Goal: Feedback & Contribution: Contribute content

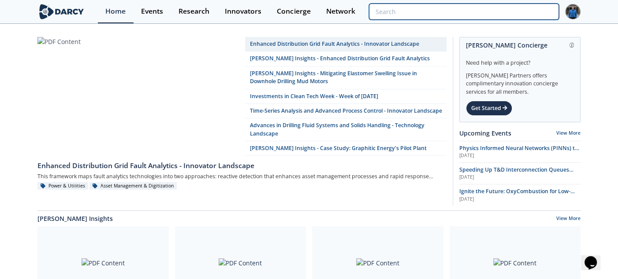
click at [498, 14] on input "search" at bounding box center [464, 12] width 190 height 16
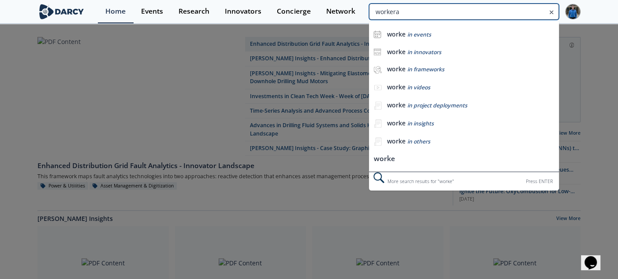
type input "workera"
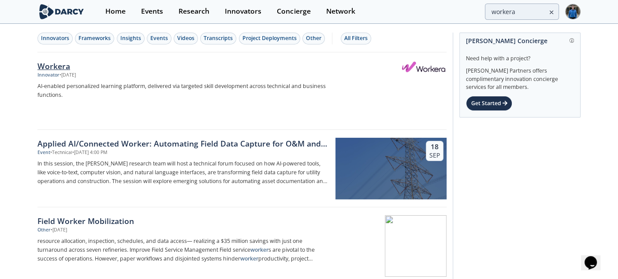
click at [65, 67] on div "Workera" at bounding box center [183, 65] width 292 height 11
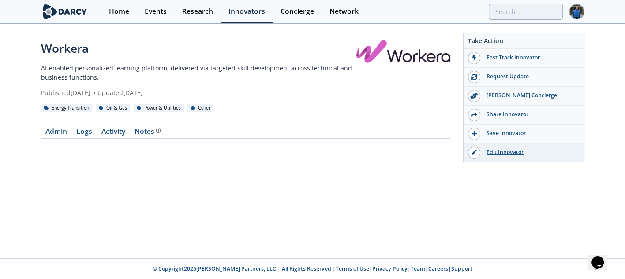
click at [496, 153] on div "Edit Innovator" at bounding box center [529, 153] width 99 height 8
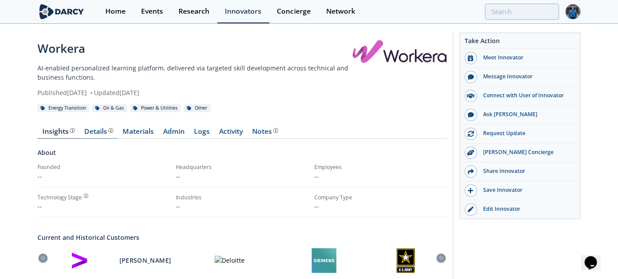
click at [97, 130] on div "Details" at bounding box center [98, 131] width 29 height 7
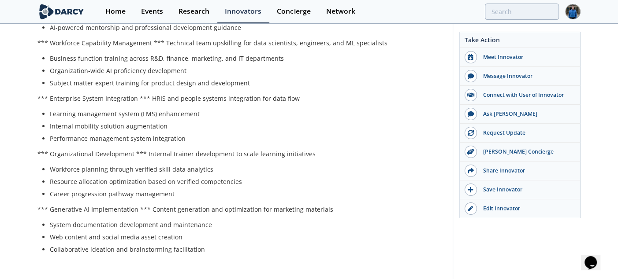
scroll to position [866, 0]
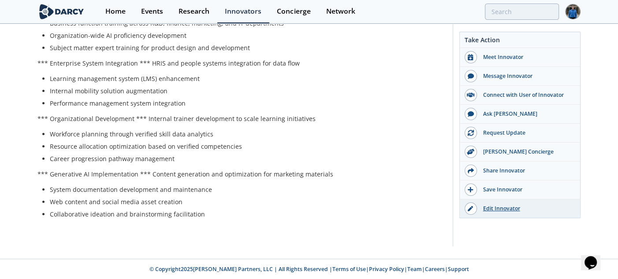
click at [490, 205] on div "Edit Innovator" at bounding box center [526, 209] width 99 height 8
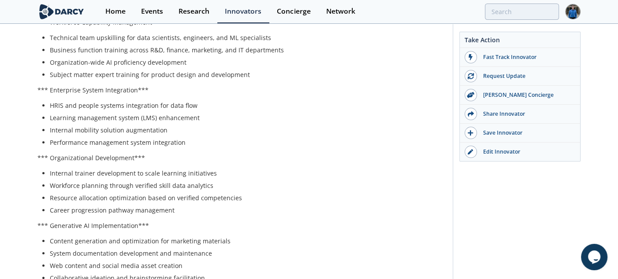
scroll to position [990, 0]
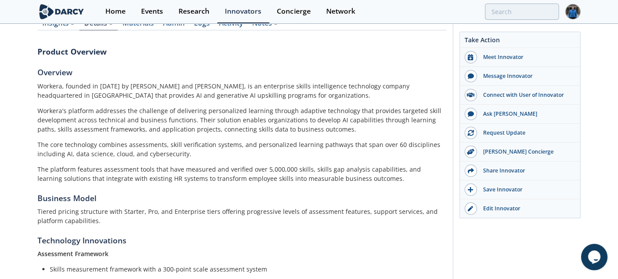
scroll to position [108, 0]
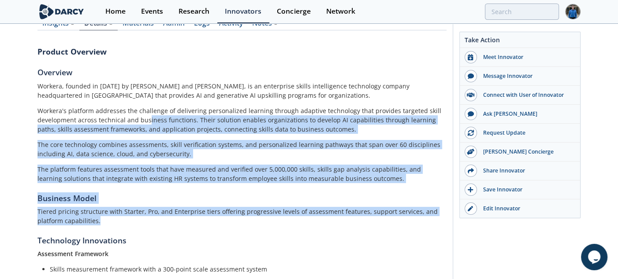
drag, startPoint x: 146, startPoint y: 119, endPoint x: 223, endPoint y: 210, distance: 119.5
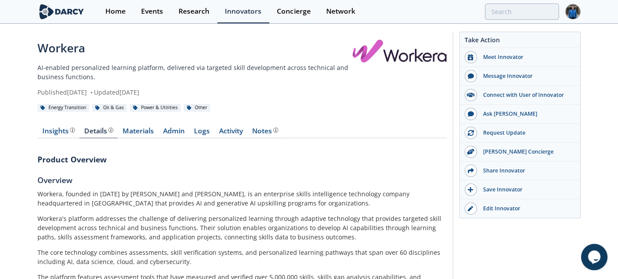
scroll to position [0, 0]
click at [189, 220] on p "Workera's platform addresses the challenge of delivering personalized learning …" at bounding box center [241, 229] width 409 height 28
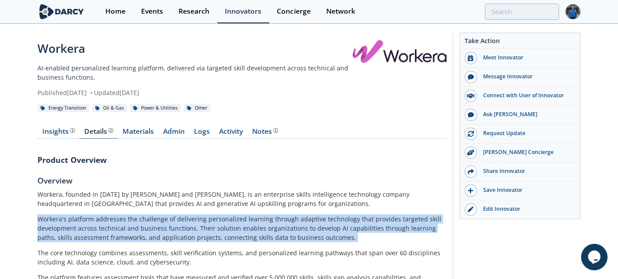
click at [189, 220] on p "Workera's platform addresses the challenge of delivering personalized learning …" at bounding box center [241, 229] width 409 height 28
click at [160, 229] on p "Workera's platform addresses the challenge of delivering personalized learning …" at bounding box center [241, 229] width 409 height 28
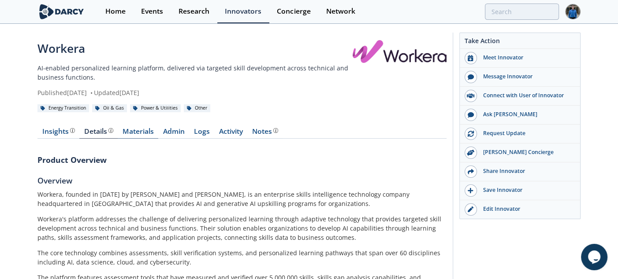
click at [140, 130] on link "Materials" at bounding box center [138, 133] width 41 height 11
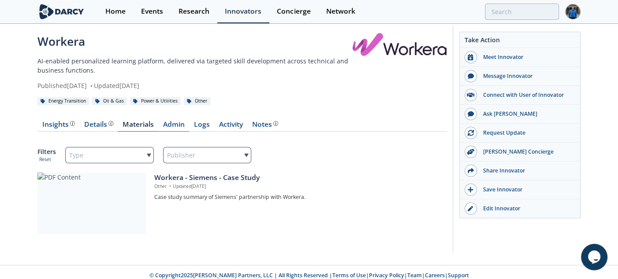
scroll to position [13, 0]
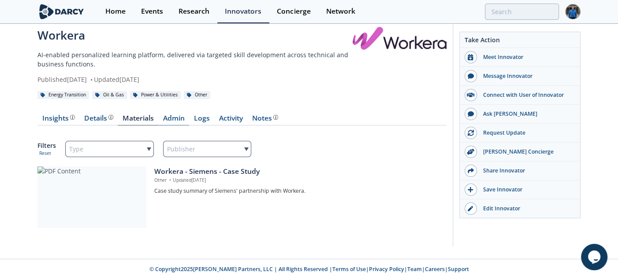
click at [187, 118] on link "Admin" at bounding box center [173, 120] width 31 height 11
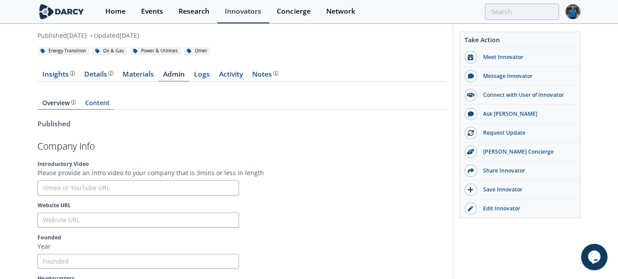
click at [98, 102] on link "Content" at bounding box center [97, 105] width 34 height 10
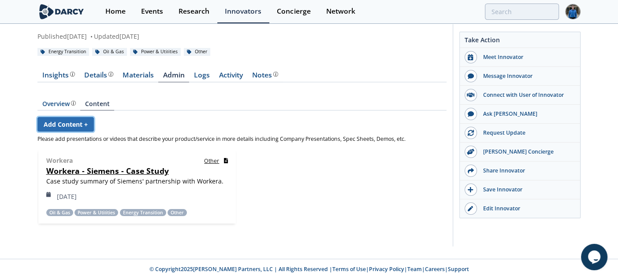
click at [78, 129] on link "Add Content +" at bounding box center [65, 124] width 56 height 15
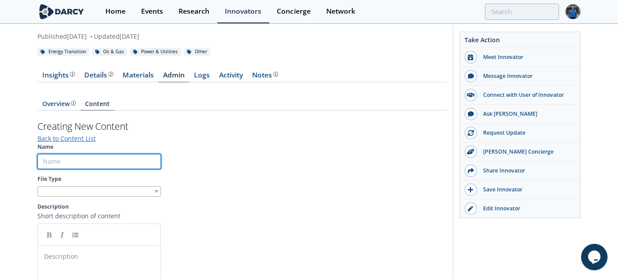
click at [82, 159] on input "Name" at bounding box center [98, 161] width 123 height 15
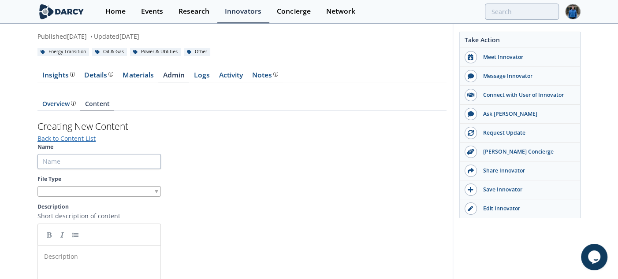
drag, startPoint x: 195, startPoint y: 136, endPoint x: 177, endPoint y: 142, distance: 19.5
click at [195, 135] on div "Creating New Content Back to Content List Name File Type Description Short desc…" at bounding box center [241, 276] width 409 height 313
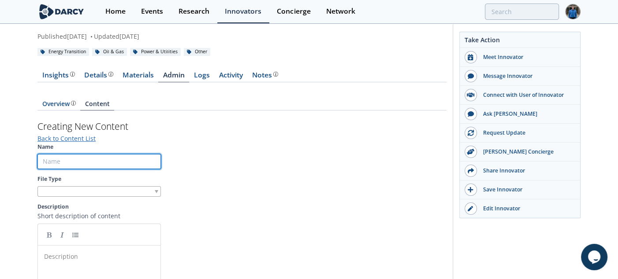
click at [82, 167] on input "Name" at bounding box center [98, 161] width 123 height 15
type input "Workera - Overview"
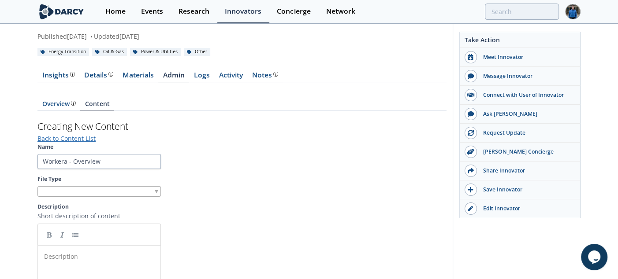
click at [96, 190] on div at bounding box center [98, 191] width 123 height 11
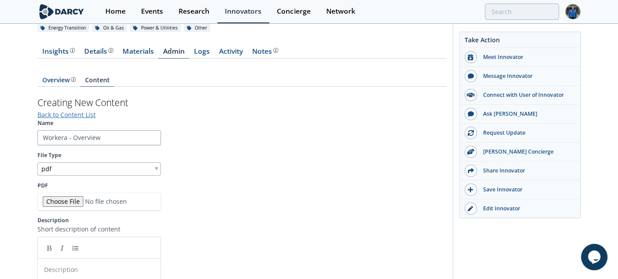
scroll to position [101, 0]
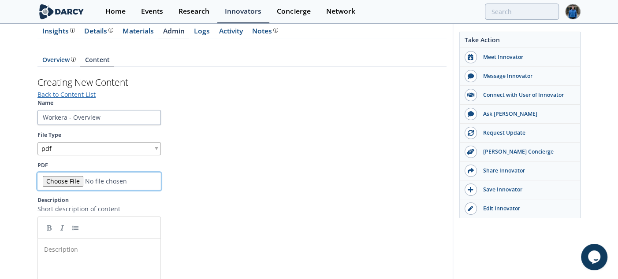
click at [72, 181] on input "PDF" at bounding box center [98, 182] width 123 height 18
type input "C:\fakepath\Workera Intro Deck.pdf"
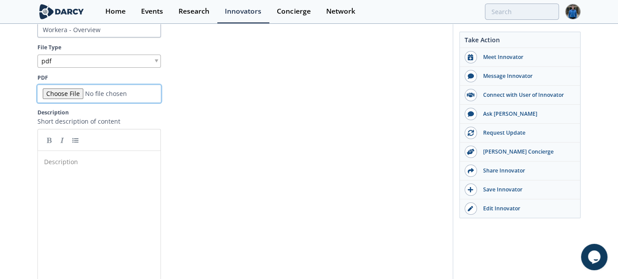
scroll to position [189, 0]
click at [102, 158] on pre "​" at bounding box center [102, 161] width 120 height 9
click at [132, 170] on div "xxxxxxxxxx Overview of Workera's" at bounding box center [105, 227] width 127 height 145
click at [123, 163] on pre "Overview of Workera's" at bounding box center [102, 161] width 120 height 9
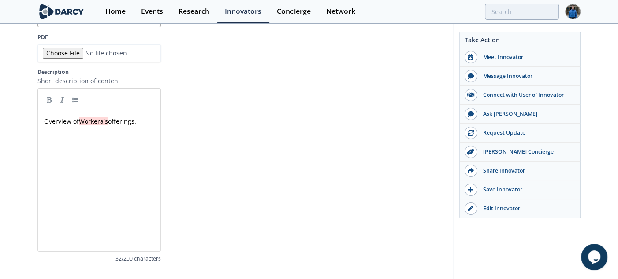
scroll to position [288, 0]
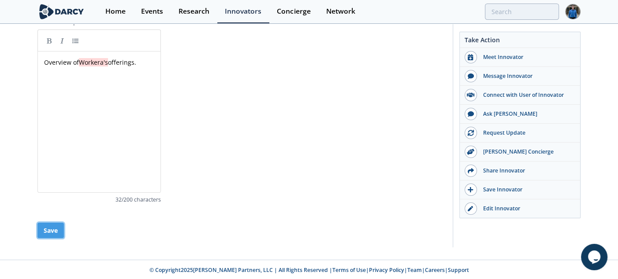
drag, startPoint x: 59, startPoint y: 235, endPoint x: 72, endPoint y: 231, distance: 13.8
click at [71, 231] on div "Save" at bounding box center [241, 230] width 409 height 15
click at [55, 233] on button "Save" at bounding box center [50, 230] width 26 height 15
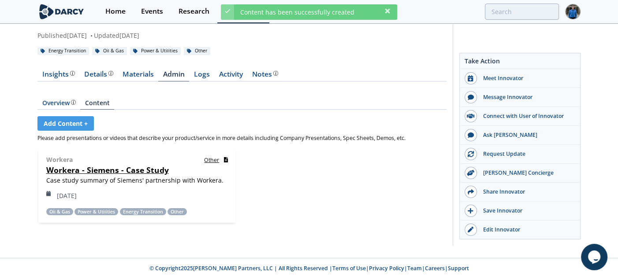
scroll to position [56, 0]
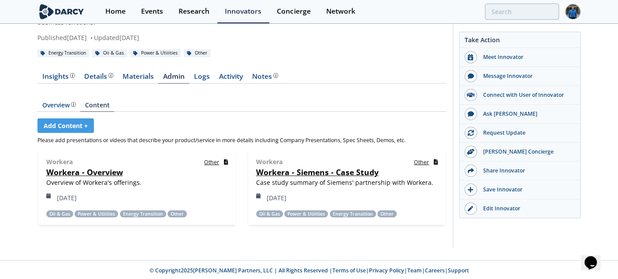
scroll to position [56, 0]
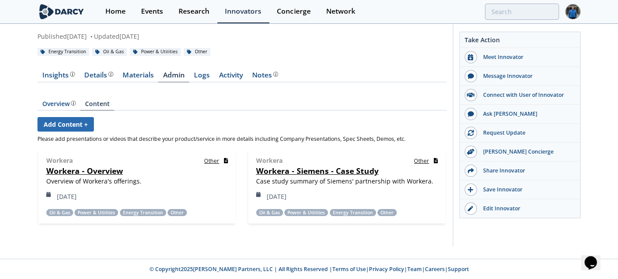
drag, startPoint x: 73, startPoint y: 133, endPoint x: 78, endPoint y: 127, distance: 7.5
click at [73, 133] on div "Add Content + Please add presentations or videos that describe your product/ser…" at bounding box center [241, 179] width 409 height 118
click at [78, 127] on link "Add Content +" at bounding box center [65, 124] width 56 height 15
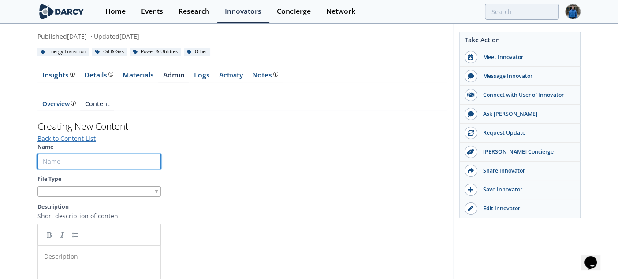
click at [84, 156] on input "Name" at bounding box center [98, 161] width 123 height 15
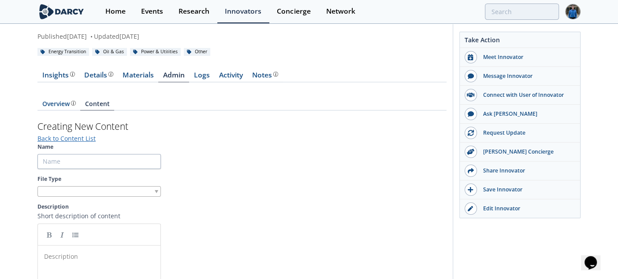
click at [166, 148] on section "Name File Type Description Short description of content Description ​ /200 char…" at bounding box center [241, 271] width 409 height 256
click at [93, 190] on div at bounding box center [98, 191] width 123 height 11
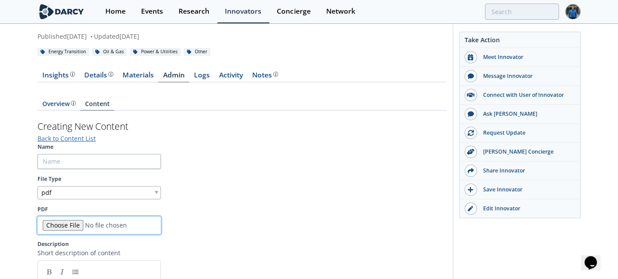
click at [74, 222] on input "PDF" at bounding box center [98, 226] width 123 height 18
type input "C:\fakepath\Case-Study_Fortune-500-Manufacturer.pdf"
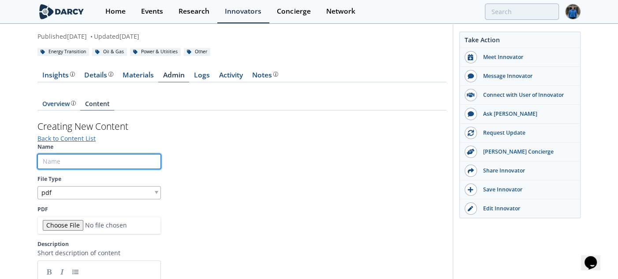
drag, startPoint x: 98, startPoint y: 164, endPoint x: 106, endPoint y: 168, distance: 8.9
click at [98, 164] on input "Name" at bounding box center [98, 161] width 123 height 15
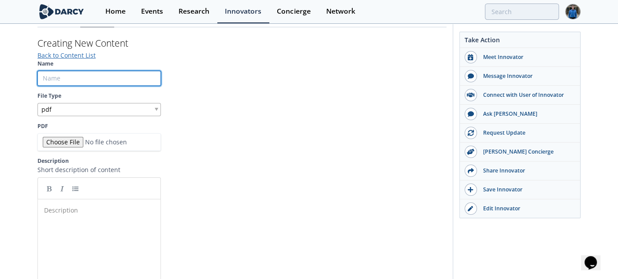
scroll to position [145, 0]
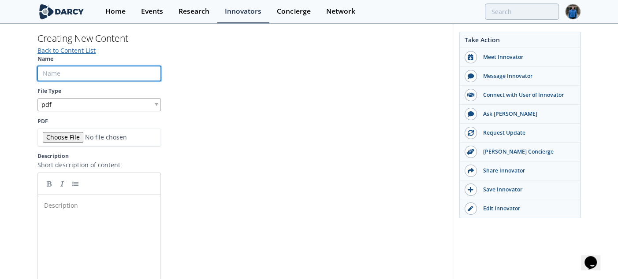
click at [124, 71] on input "Name" at bounding box center [98, 73] width 123 height 15
drag, startPoint x: 112, startPoint y: 74, endPoint x: 78, endPoint y: 72, distance: 34.9
click at [78, 72] on input "Case Study (Fortune 500 Manufacturing)" at bounding box center [98, 73] width 123 height 15
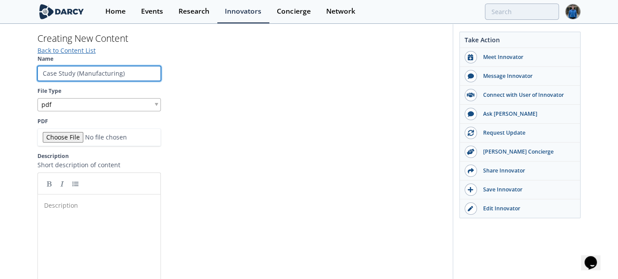
type input "Case Study (Manufacturing)"
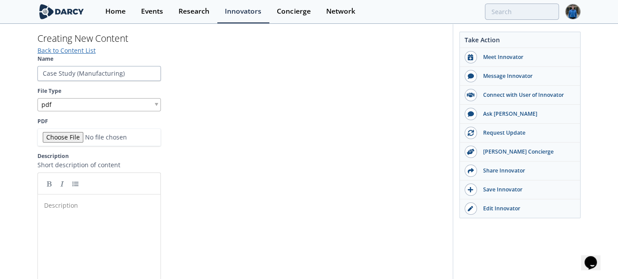
click at [84, 234] on div "Description ​" at bounding box center [105, 271] width 127 height 145
type textarea "​"
paste textarea
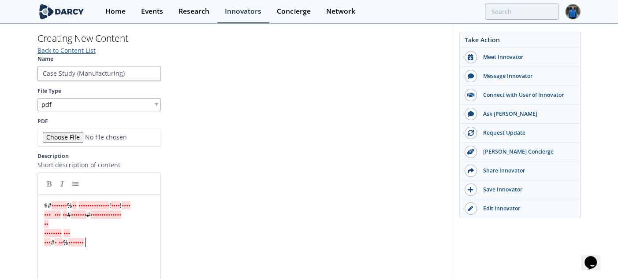
type textarea "$#% !! 􀀀 ##  …"
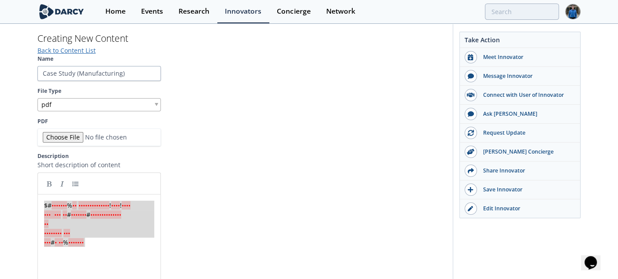
drag, startPoint x: 105, startPoint y: 250, endPoint x: 10, endPoint y: 177, distance: 120.1
click at [10, 177] on div "Workera AI-enabled personalized learning platform, delivered via targeted skill…" at bounding box center [309, 141] width 618 height 523
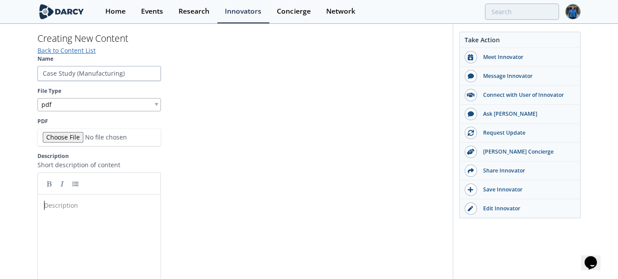
click at [79, 237] on div "Description x ​" at bounding box center [105, 271] width 127 height 145
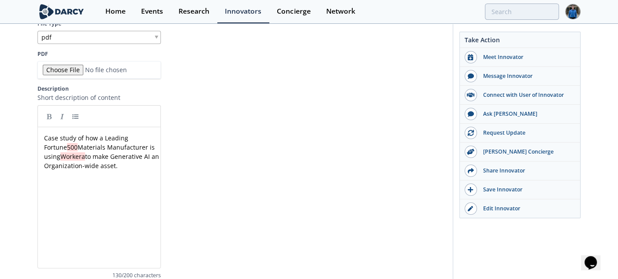
scroll to position [288, 0]
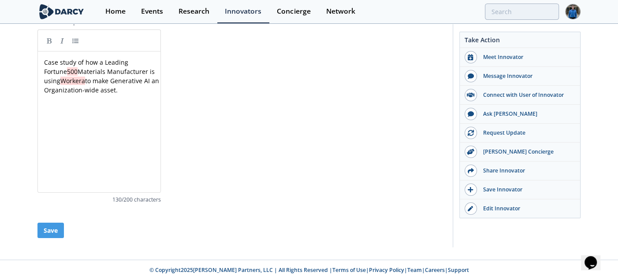
click at [65, 229] on div "Save" at bounding box center [241, 230] width 409 height 15
click at [59, 230] on button "Save" at bounding box center [50, 230] width 26 height 15
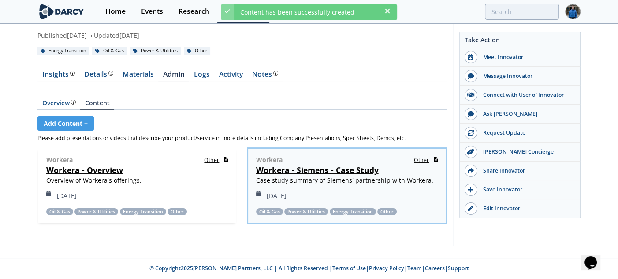
scroll to position [56, 0]
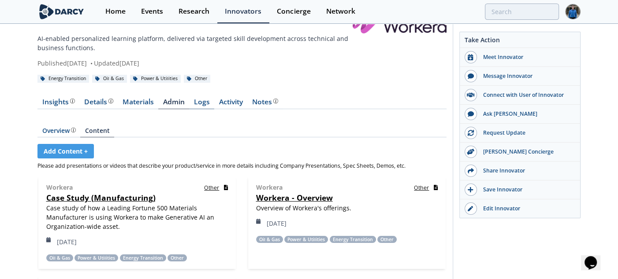
scroll to position [44, 0]
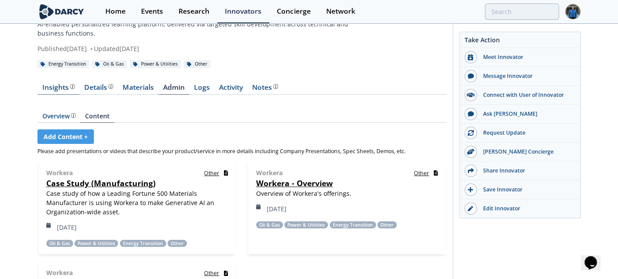
drag, startPoint x: 78, startPoint y: 90, endPoint x: 61, endPoint y: 89, distance: 17.2
click at [78, 90] on link "Insights" at bounding box center [58, 89] width 42 height 11
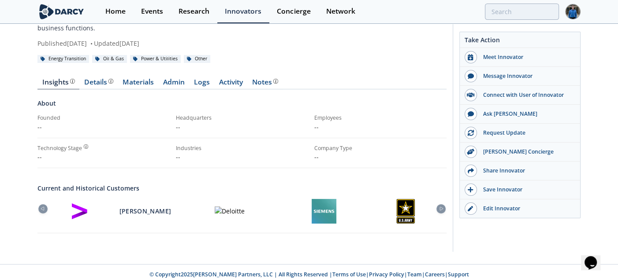
scroll to position [55, 0]
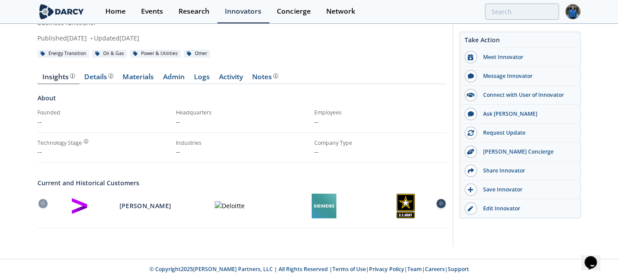
click at [441, 205] on div at bounding box center [440, 203] width 9 height 9
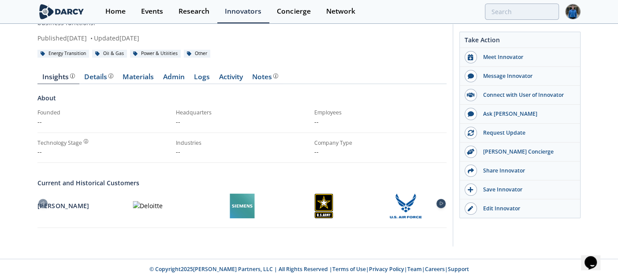
click at [441, 205] on div at bounding box center [440, 203] width 9 height 9
click at [46, 204] on icon at bounding box center [42, 204] width 11 height 4
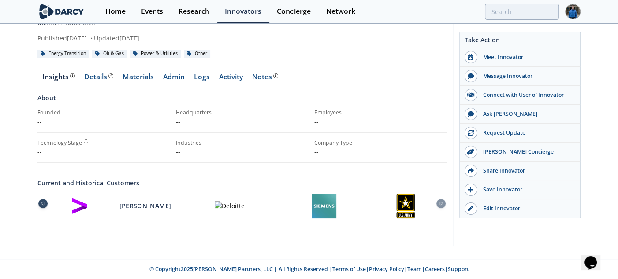
click at [43, 202] on icon at bounding box center [42, 204] width 11 height 4
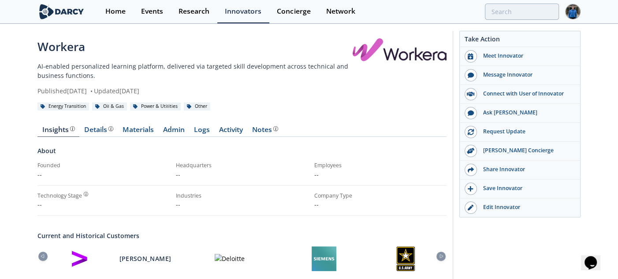
scroll to position [0, 0]
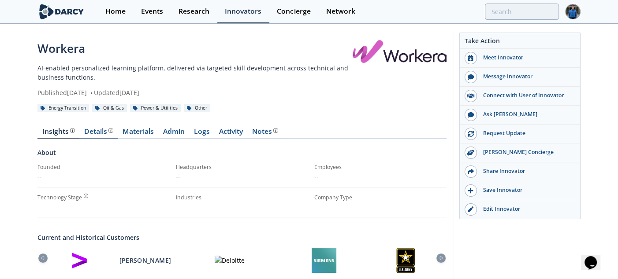
click at [98, 132] on div "Details" at bounding box center [98, 131] width 29 height 7
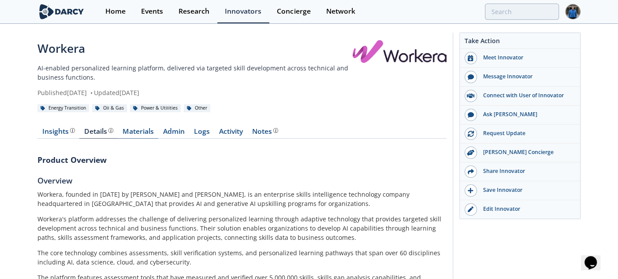
click at [134, 135] on link "Materials" at bounding box center [138, 133] width 41 height 11
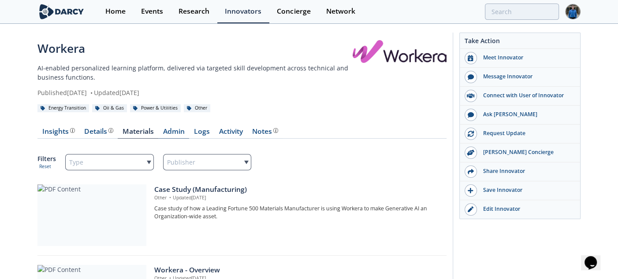
click at [179, 129] on link "Admin" at bounding box center [173, 133] width 31 height 11
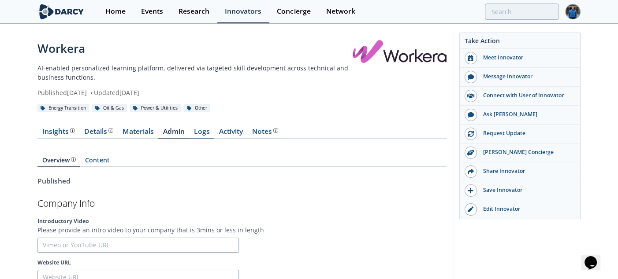
click at [205, 134] on link "Logs" at bounding box center [201, 133] width 25 height 11
